Goal: Complete application form

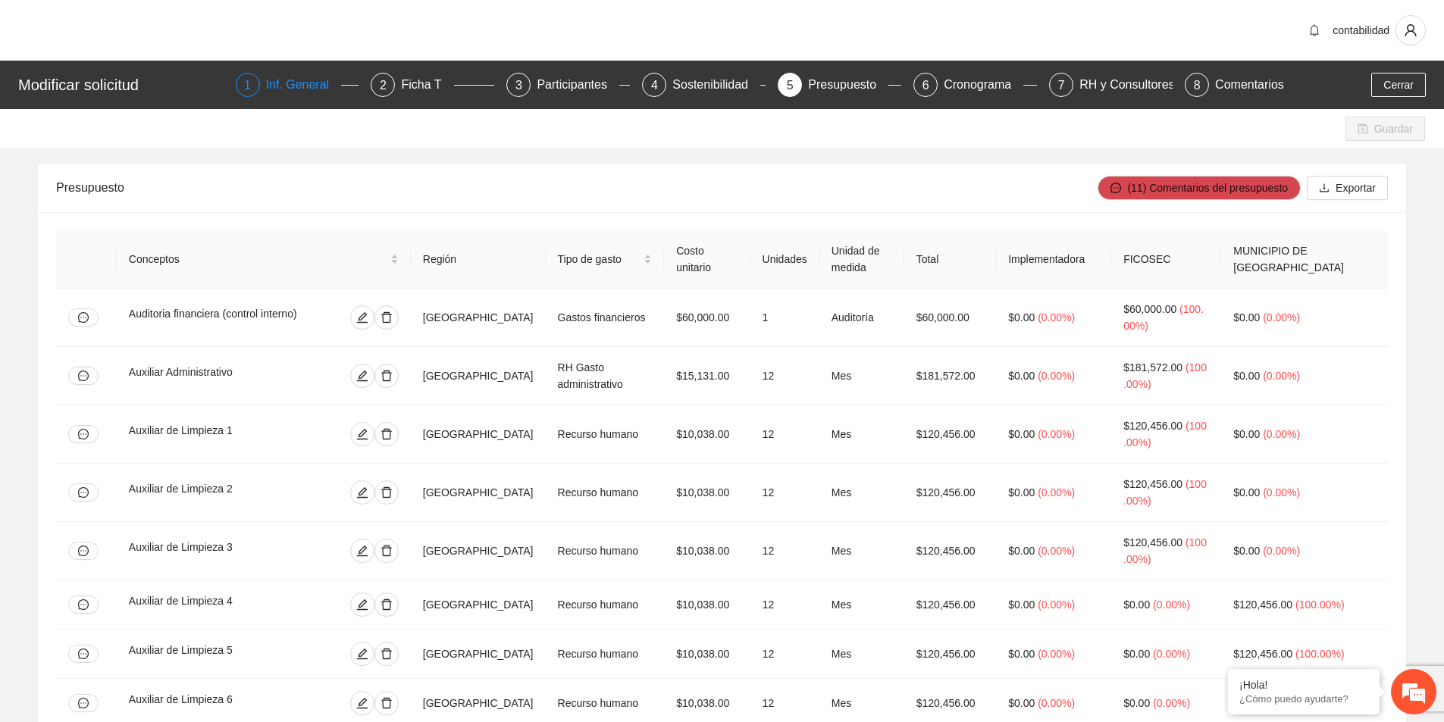
click at [309, 85] on div "Inf. General" at bounding box center [304, 85] width 76 height 24
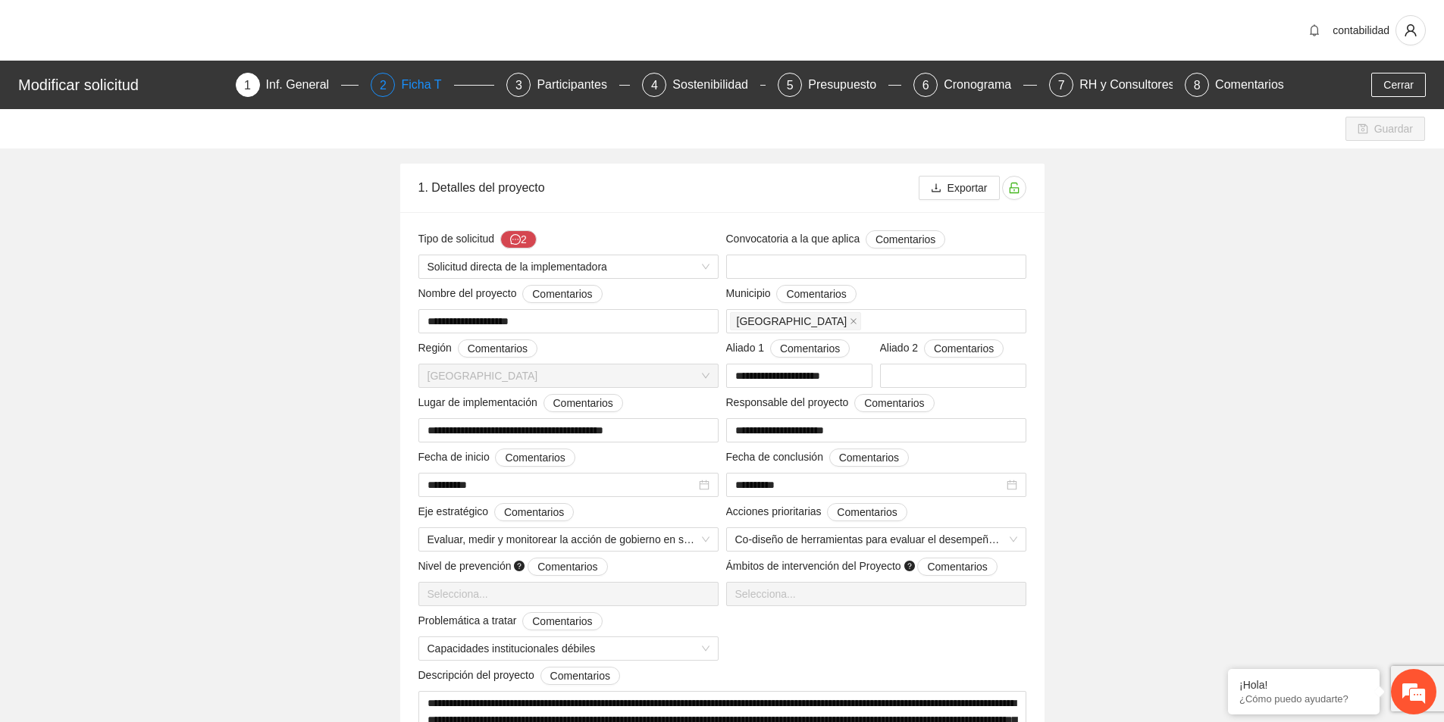
click at [418, 96] on div "Ficha T" at bounding box center [427, 85] width 52 height 24
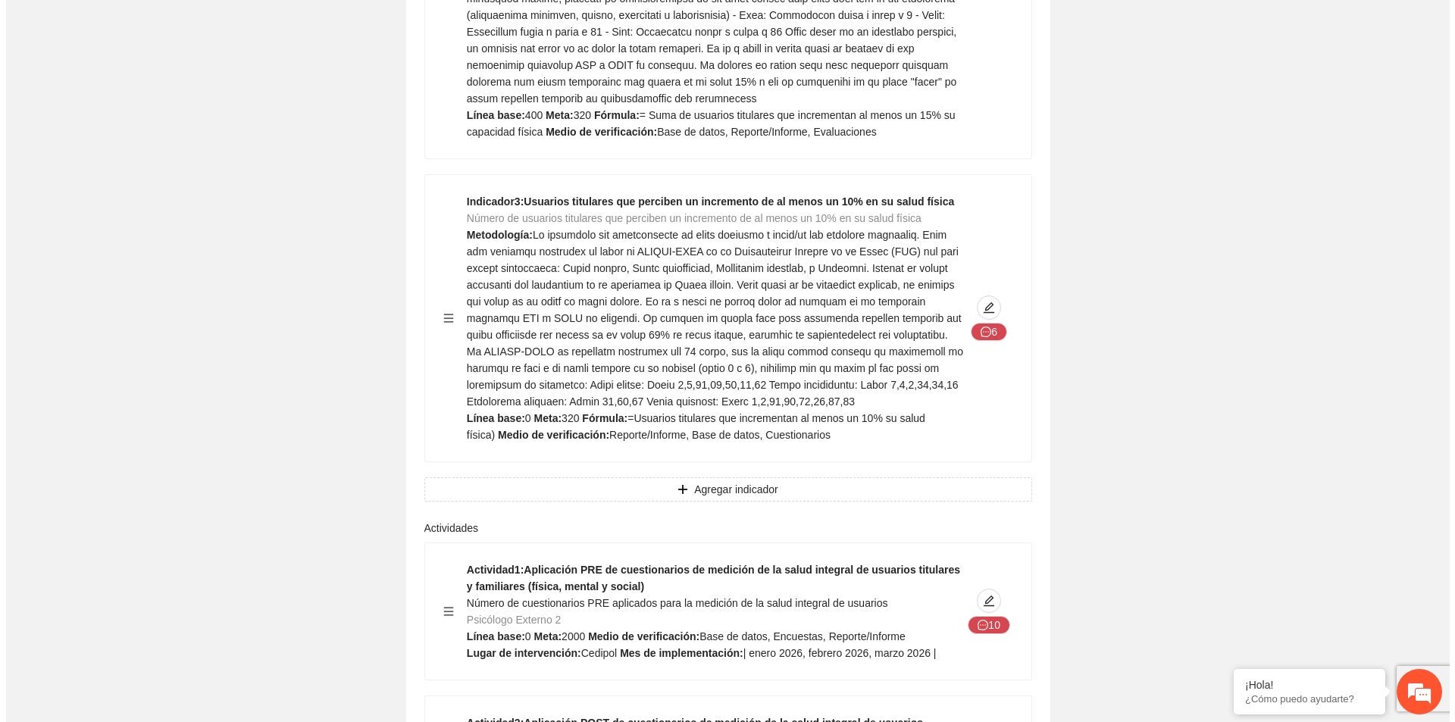
scroll to position [3032, 0]
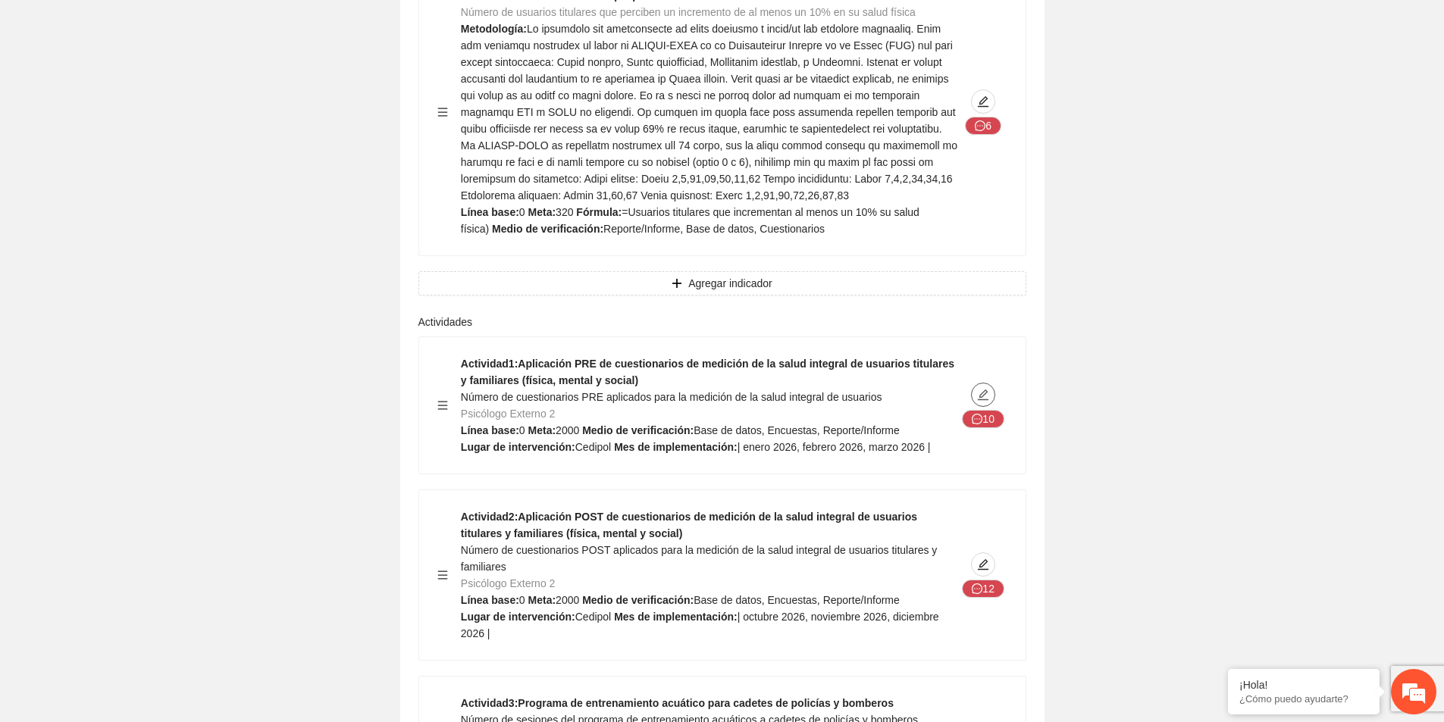
click at [984, 389] on icon "edit" at bounding box center [983, 395] width 12 height 12
type textarea "*******"
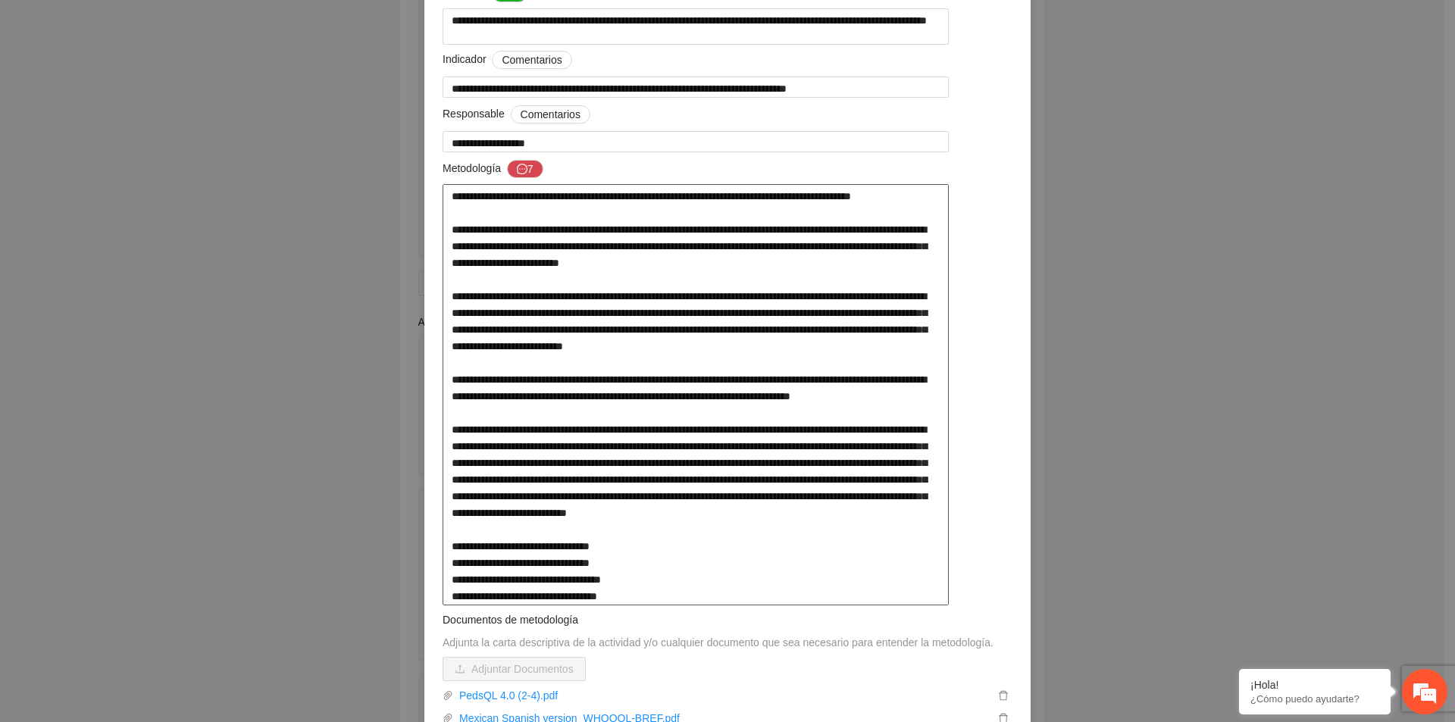
scroll to position [0, 0]
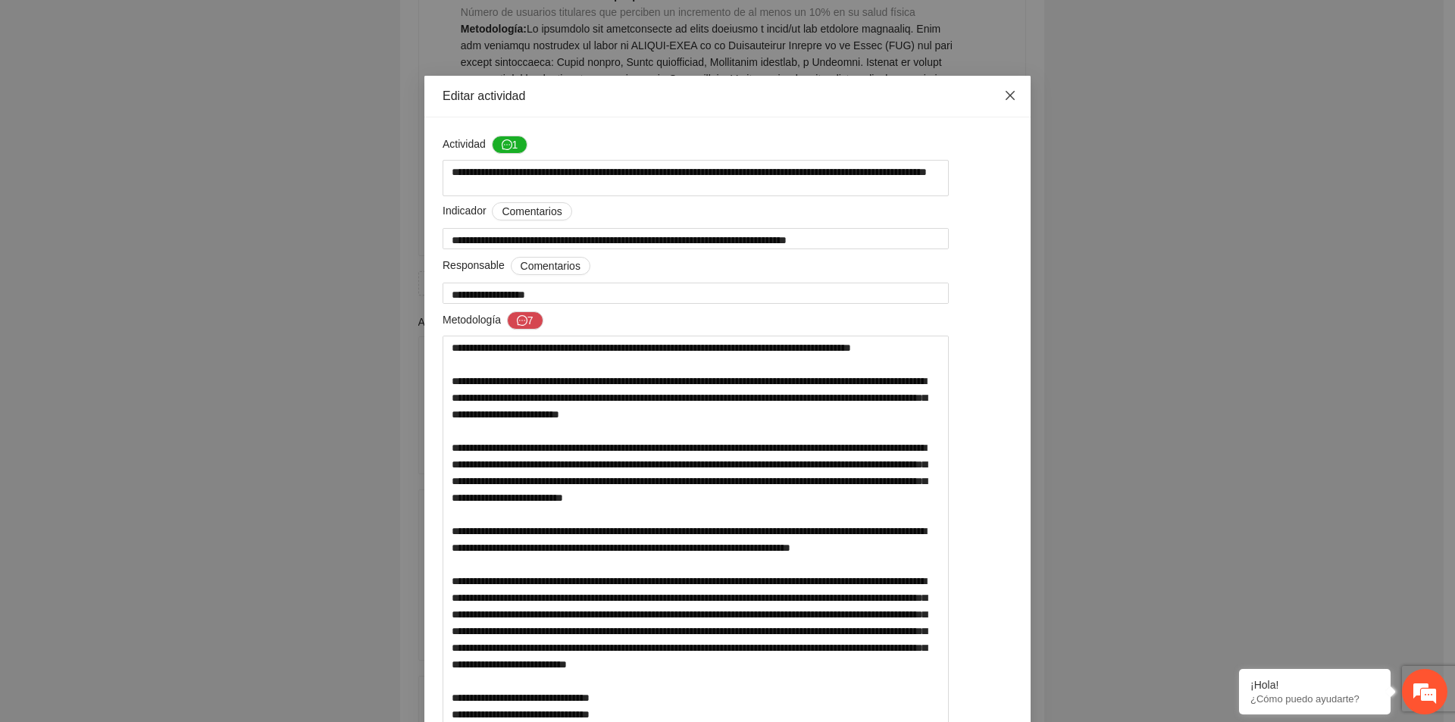
click at [1007, 102] on icon "close" at bounding box center [1010, 95] width 12 height 12
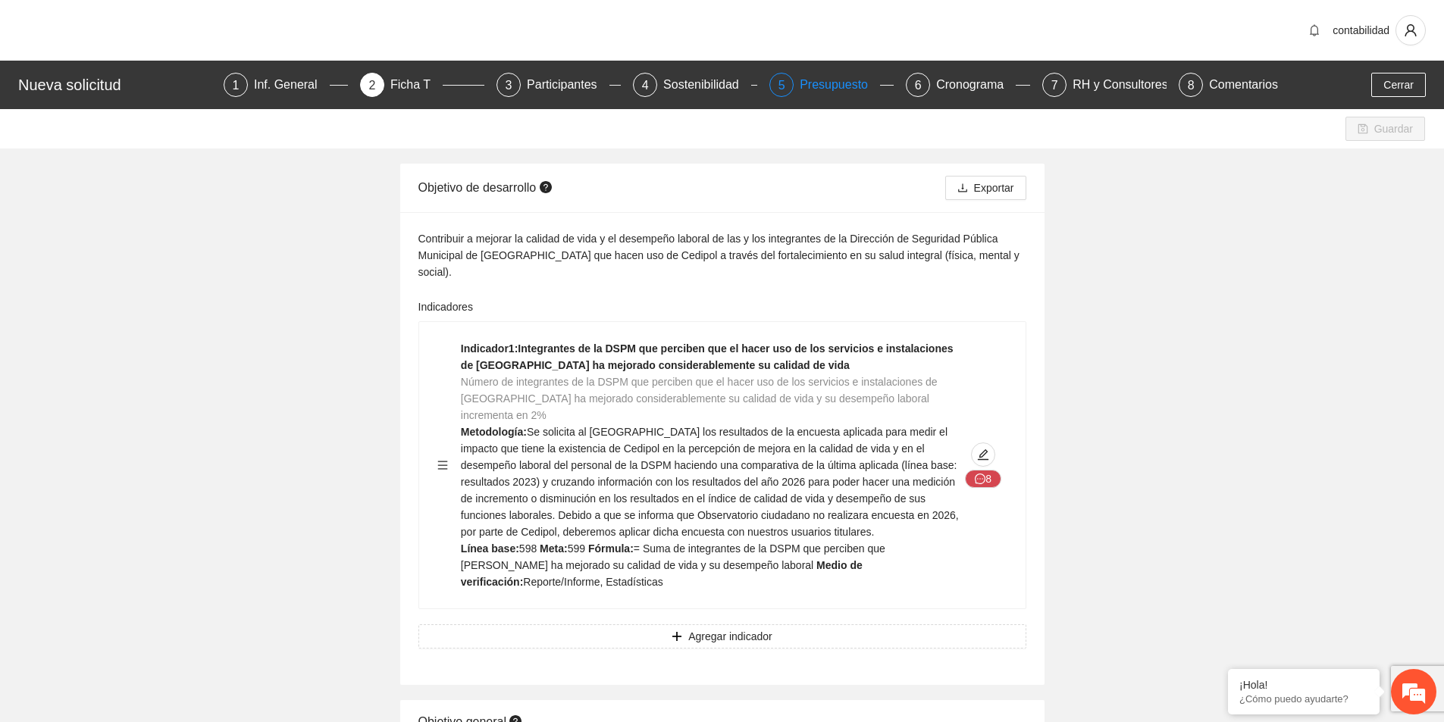
click at [775, 82] on div "5" at bounding box center [781, 85] width 24 height 24
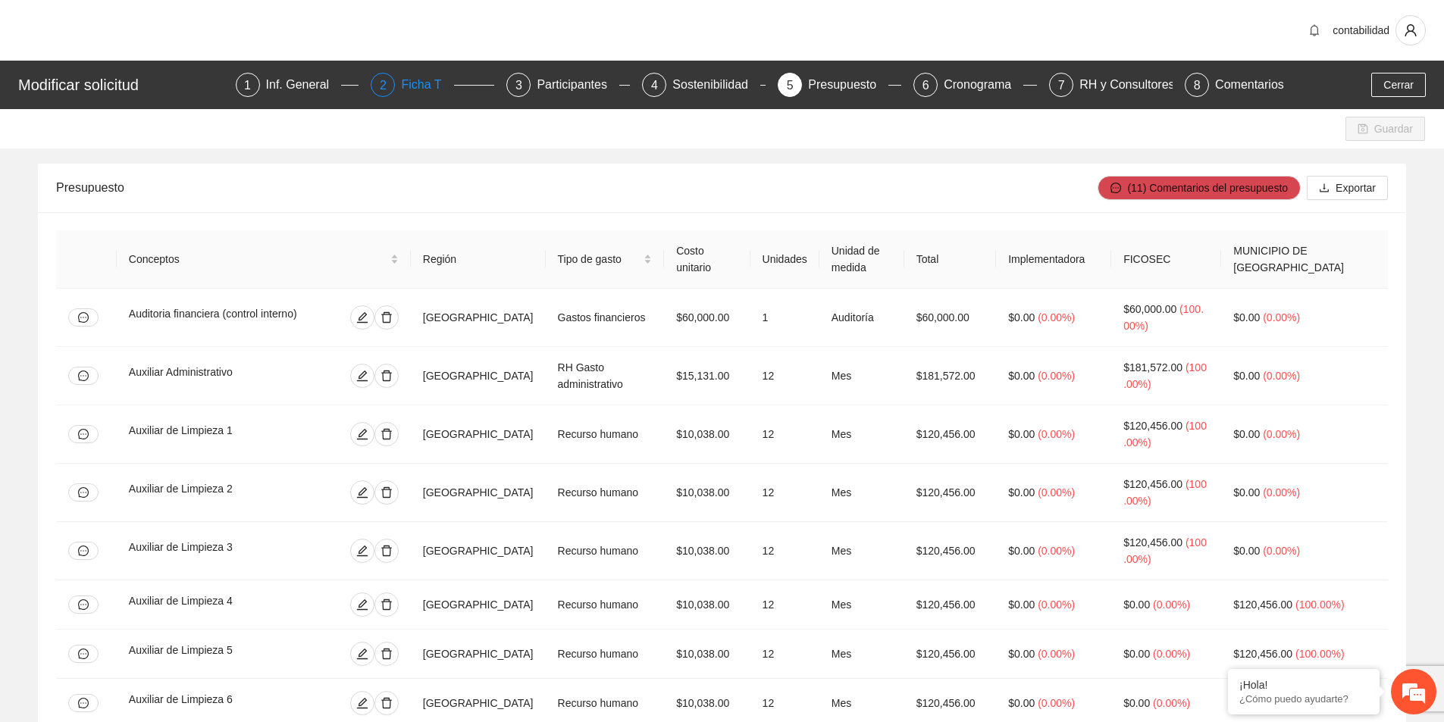
click at [426, 76] on div "Ficha T" at bounding box center [427, 85] width 52 height 24
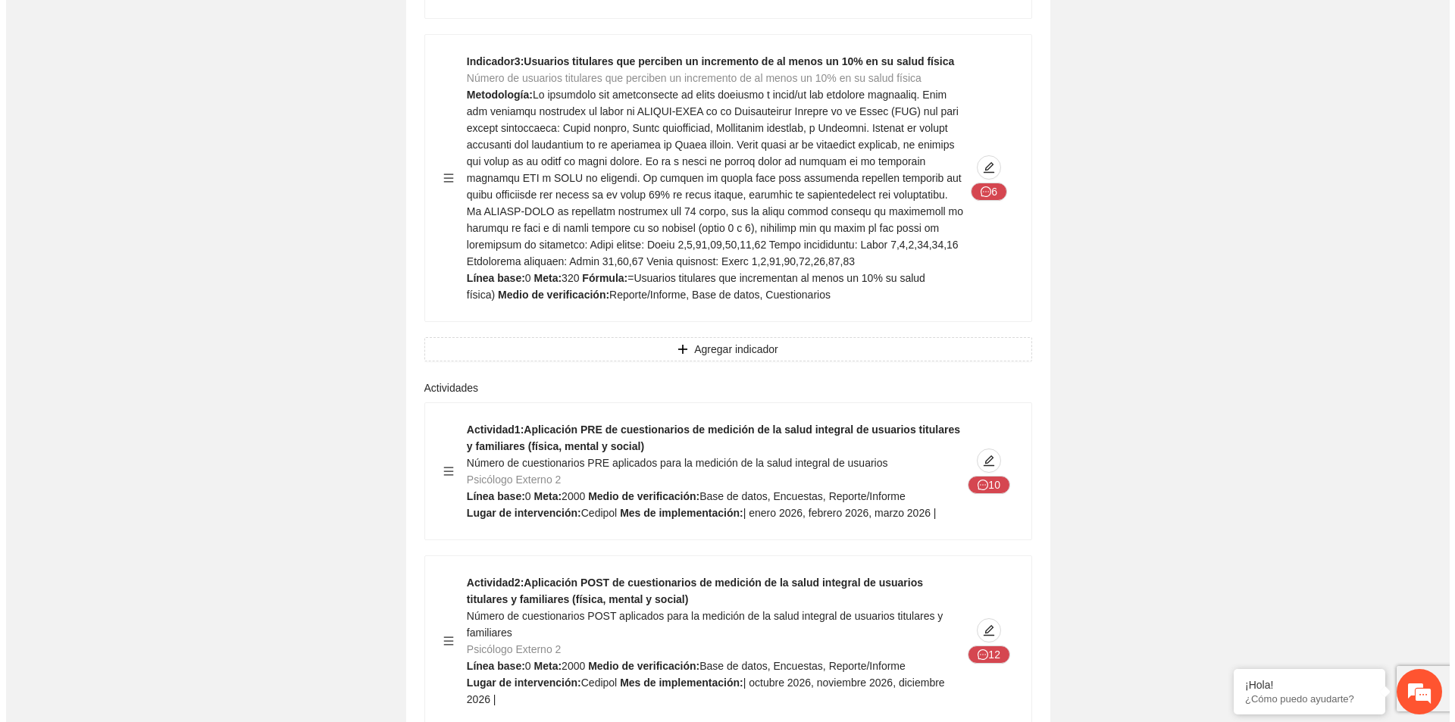
scroll to position [3108, 0]
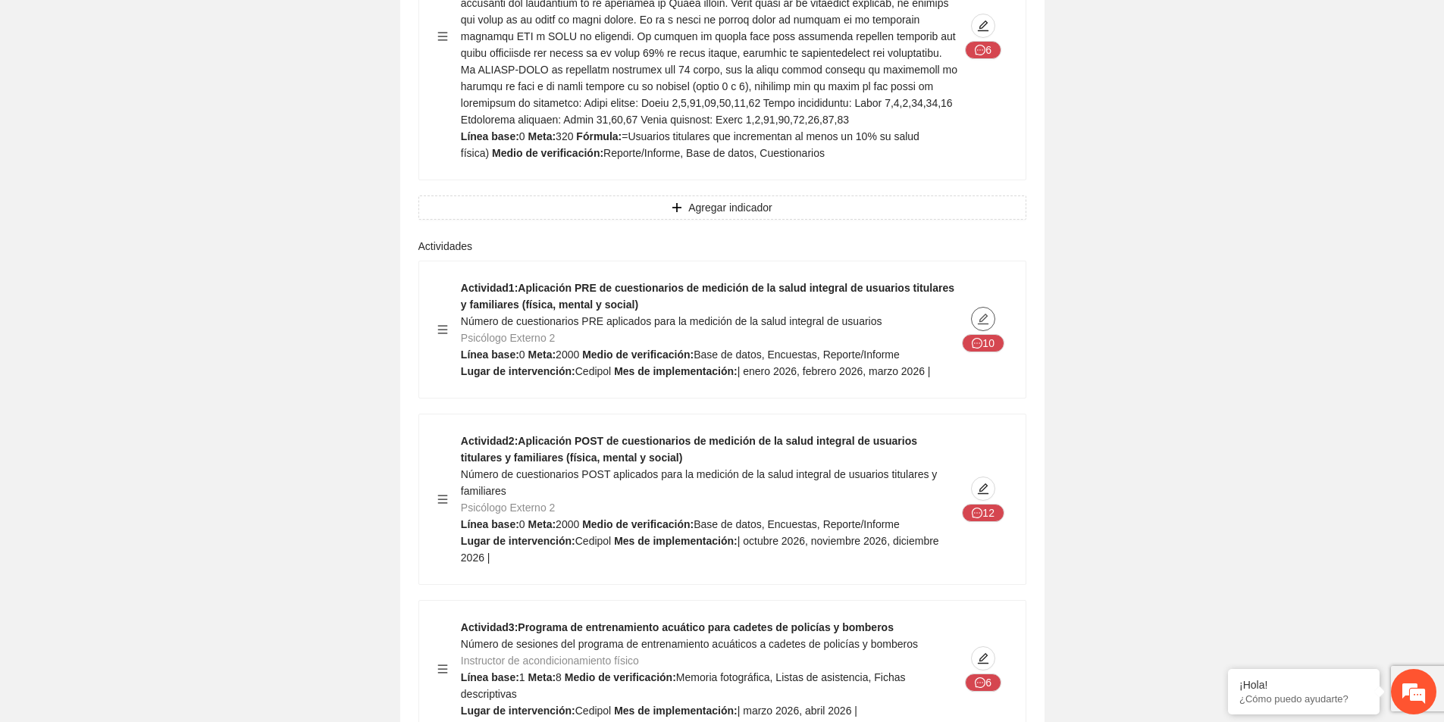
click at [984, 313] on icon "edit" at bounding box center [983, 319] width 12 height 12
type textarea "*******"
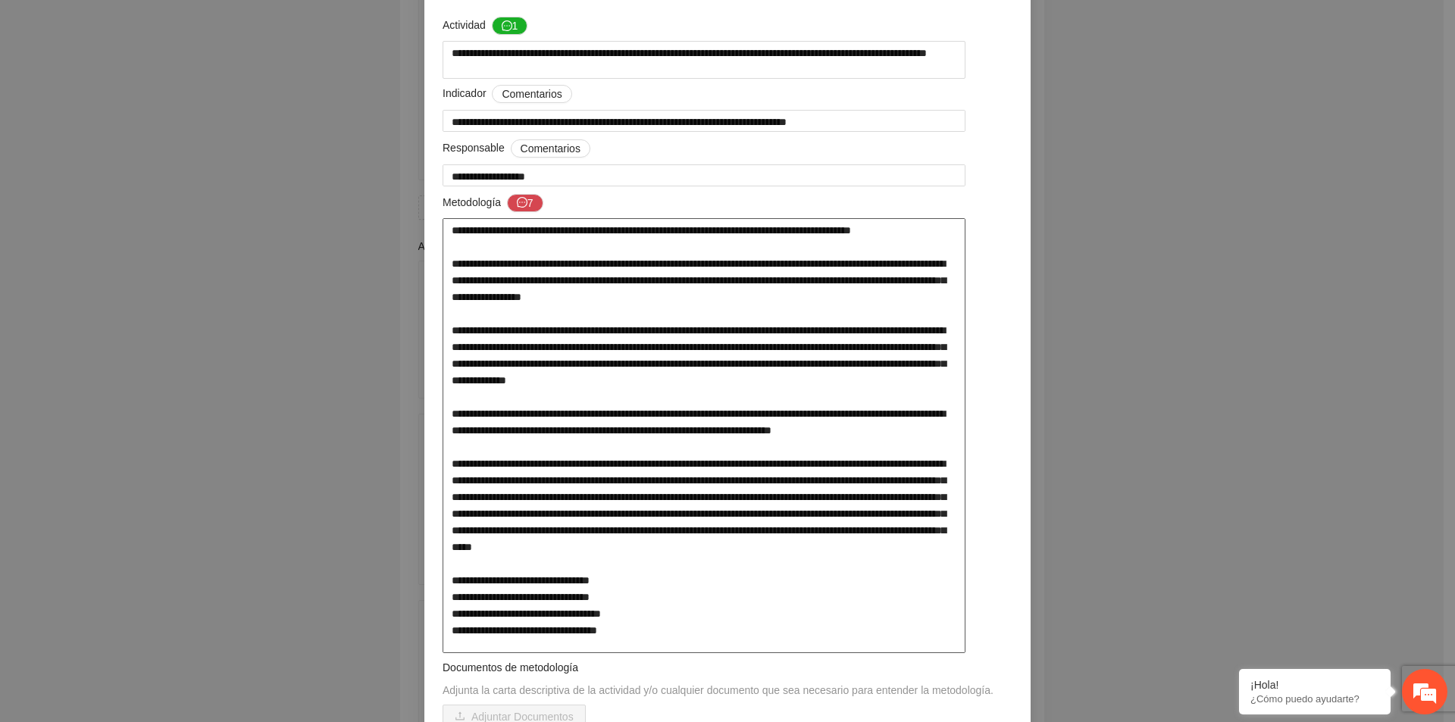
scroll to position [303, 0]
